Goal: Task Accomplishment & Management: Complete application form

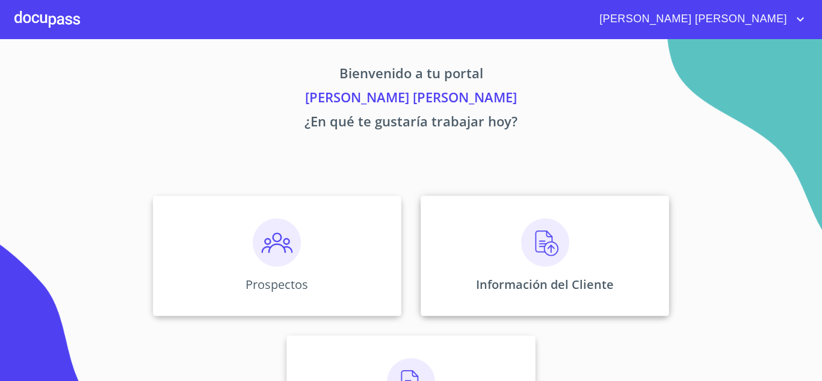
click at [545, 241] on img at bounding box center [545, 242] width 48 height 48
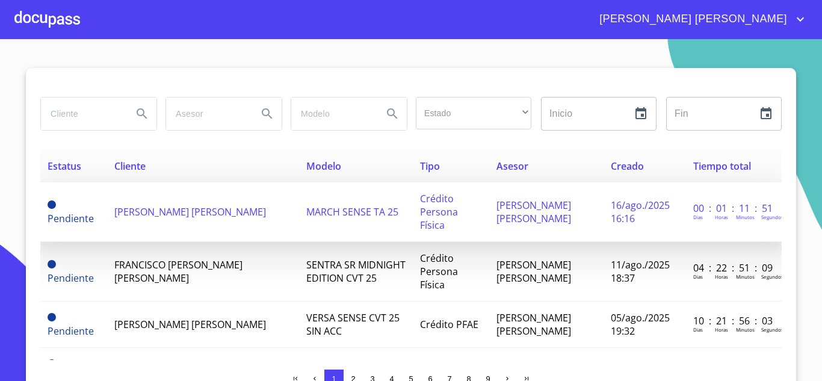
click at [215, 219] on td "[PERSON_NAME] [PERSON_NAME]" at bounding box center [203, 212] width 192 height 60
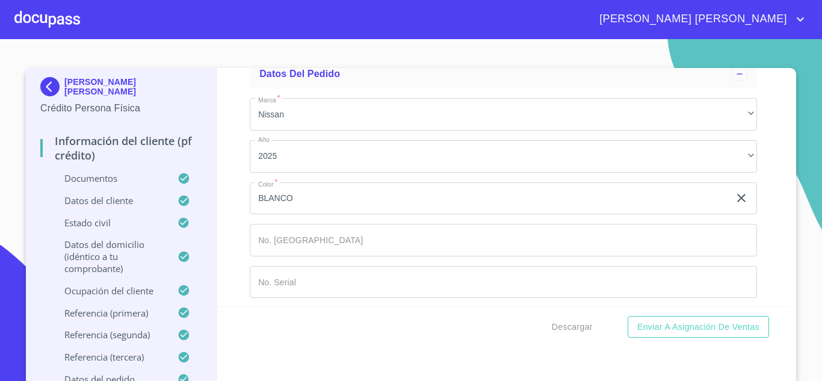
scroll to position [6996, 0]
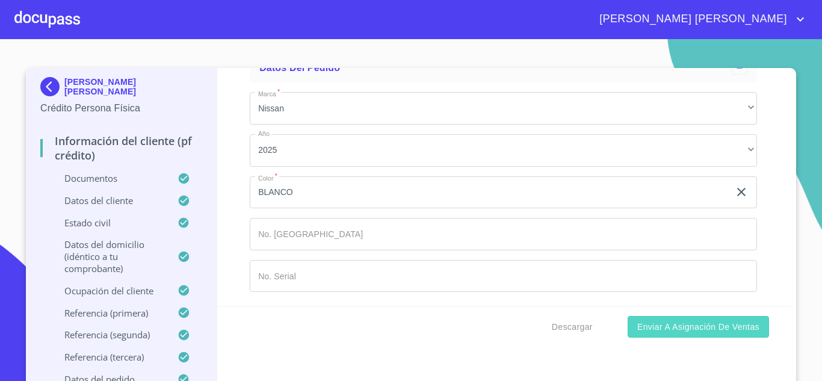
click at [712, 333] on span "Enviar a Asignación de Ventas" at bounding box center [698, 326] width 122 height 15
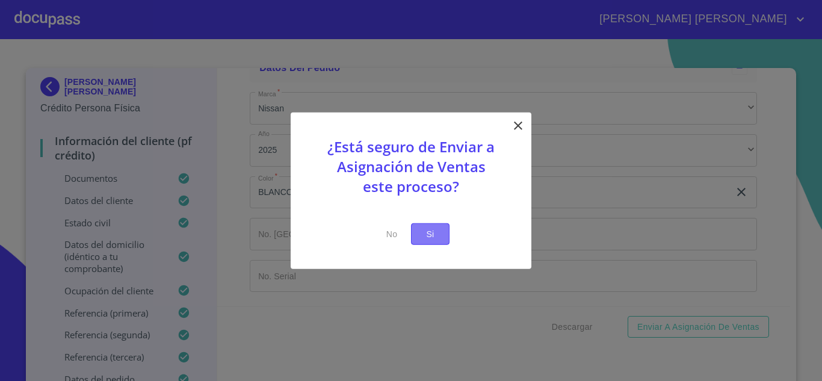
click at [435, 233] on span "Si" at bounding box center [430, 233] width 19 height 15
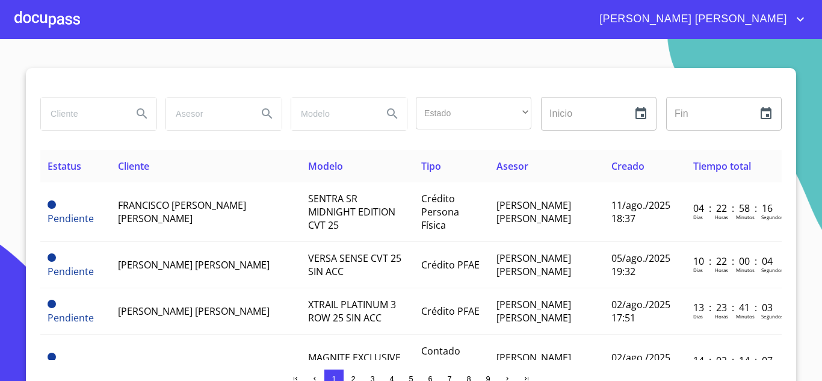
click at [808, 20] on div "[PERSON_NAME] [PERSON_NAME]" at bounding box center [411, 19] width 822 height 39
click at [798, 18] on icon "account of current user" at bounding box center [800, 19] width 14 height 14
click at [797, 25] on li "Salir" at bounding box center [787, 25] width 39 height 22
